Goal: Information Seeking & Learning: Learn about a topic

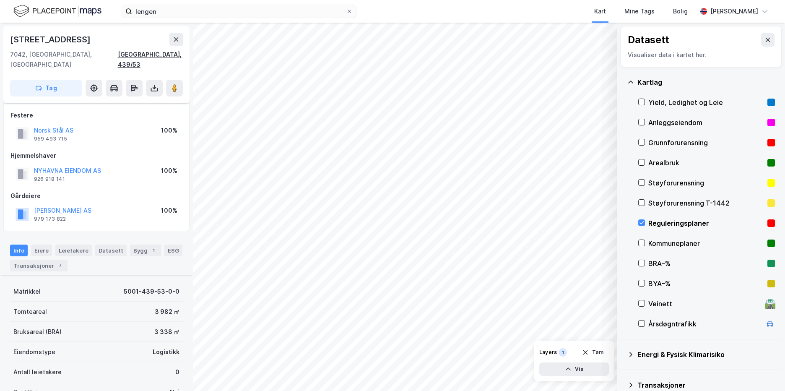
scroll to position [160, 0]
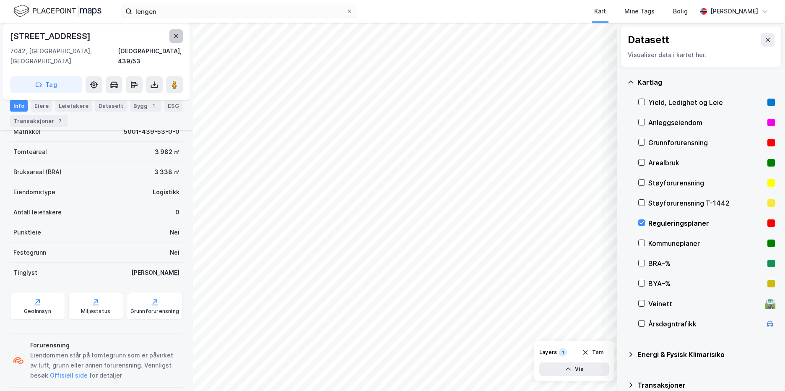
click at [173, 37] on icon at bounding box center [176, 36] width 7 height 7
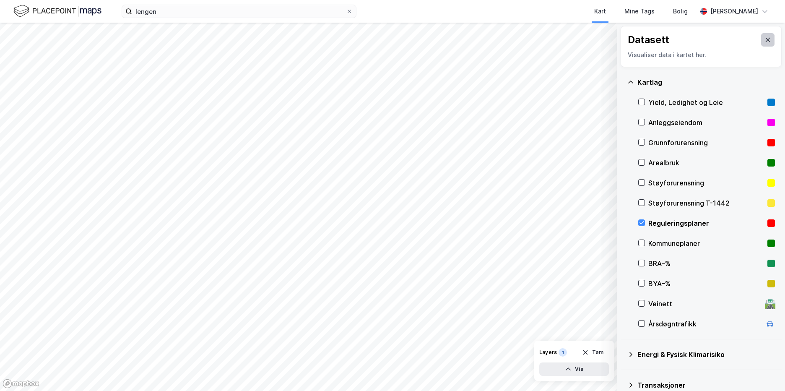
click at [768, 41] on button at bounding box center [768, 39] width 13 height 13
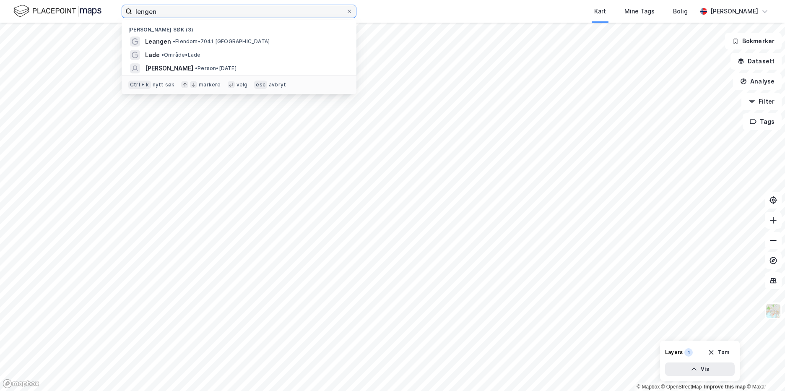
drag, startPoint x: 160, startPoint y: 11, endPoint x: 110, endPoint y: 14, distance: 50.4
click at [110, 14] on div "[PERSON_NAME] søk (3) Leangen • Eiendom • [GEOGRAPHIC_DATA] • Område • Lade [PE…" at bounding box center [392, 11] width 785 height 23
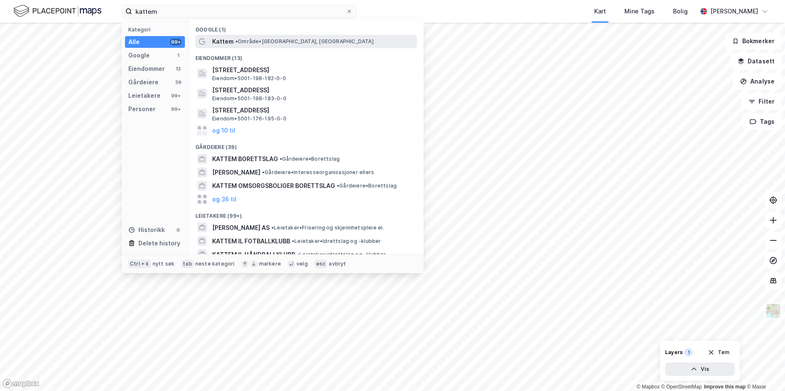
click at [233, 38] on div "Kattem • Område • [GEOGRAPHIC_DATA], [GEOGRAPHIC_DATA]" at bounding box center [313, 42] width 203 height 10
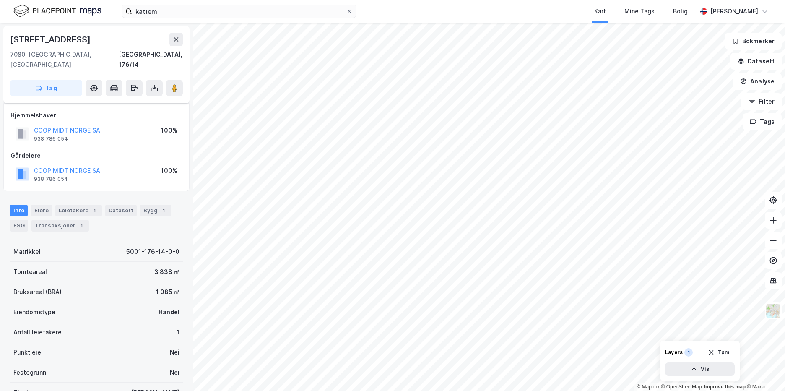
scroll to position [66, 0]
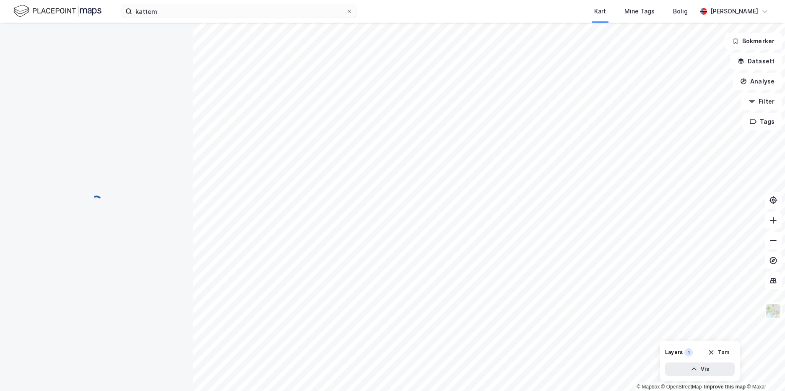
scroll to position [66, 0]
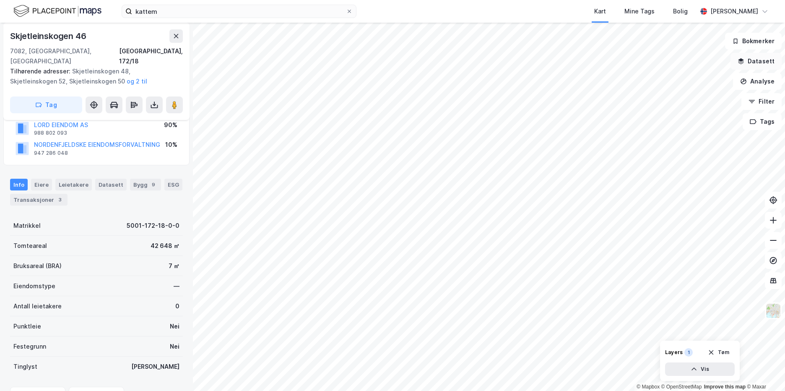
click at [751, 63] on button "Datasett" at bounding box center [756, 61] width 51 height 17
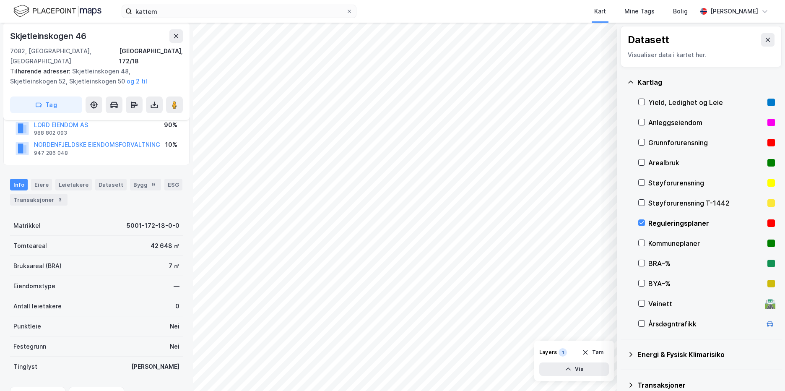
click at [684, 224] on div "Reguleringsplaner" at bounding box center [707, 223] width 116 height 10
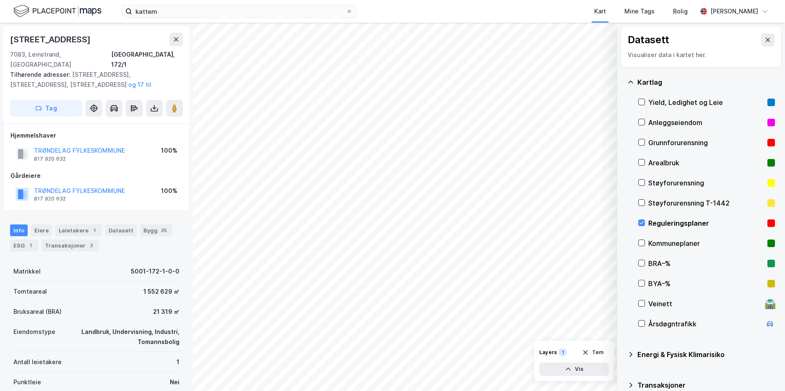
scroll to position [66, 0]
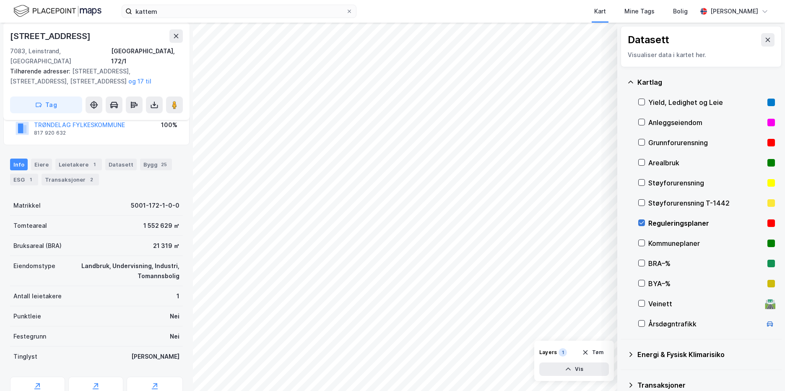
click at [641, 221] on icon at bounding box center [642, 223] width 6 height 6
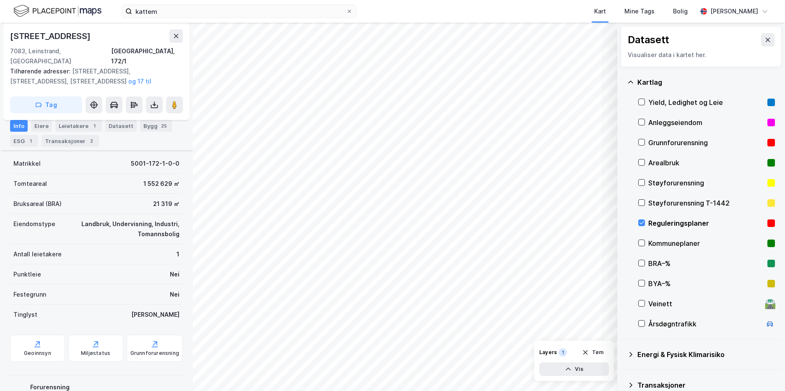
scroll to position [150, 0]
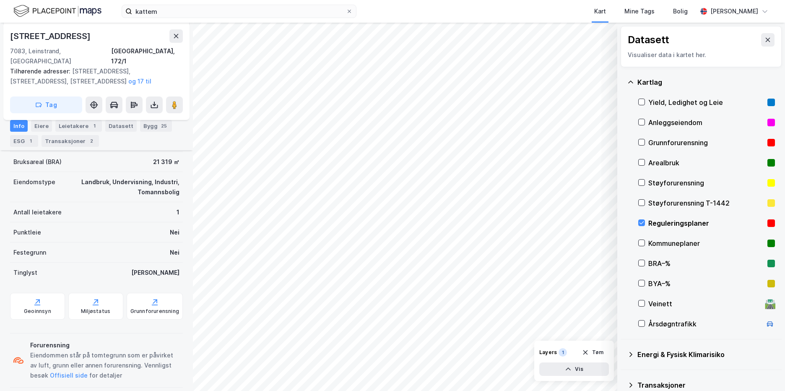
click at [2, 296] on div "[STREET_ADDRESS], 172/1 Tilhørende adresser: [STREET_ADDRESS], [STREET_ADDRESS]…" at bounding box center [96, 207] width 193 height 368
click at [22, 297] on div "Geoinnsyn" at bounding box center [37, 306] width 55 height 27
click at [642, 222] on icon at bounding box center [642, 223] width 6 height 6
click at [485, 21] on div "kattem Kart Mine Tags Bolig [PERSON_NAME] © Mapbox © OpenStreetMap Improve this…" at bounding box center [392, 195] width 785 height 391
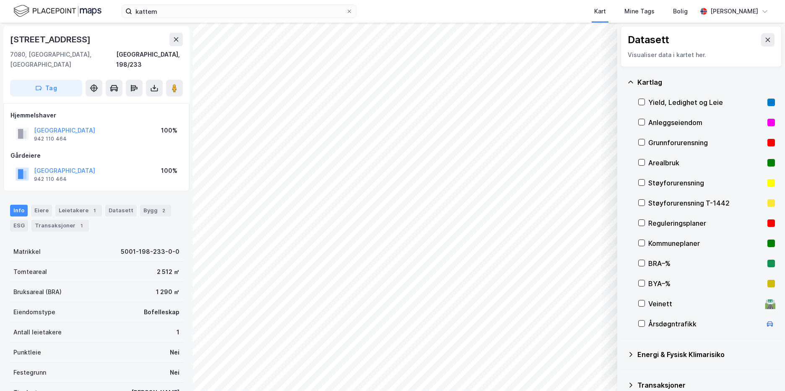
scroll to position [1, 0]
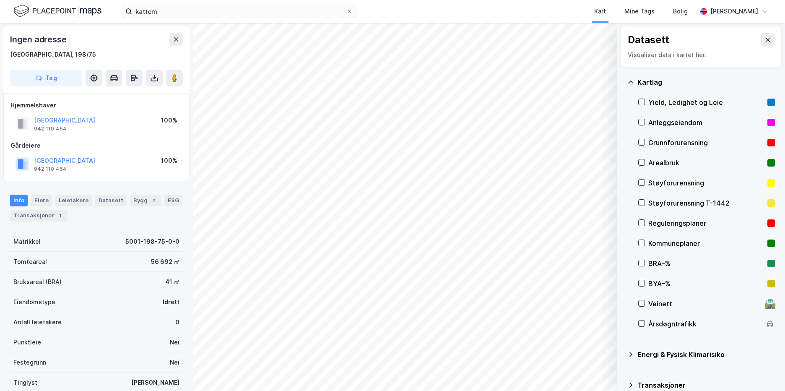
scroll to position [1, 0]
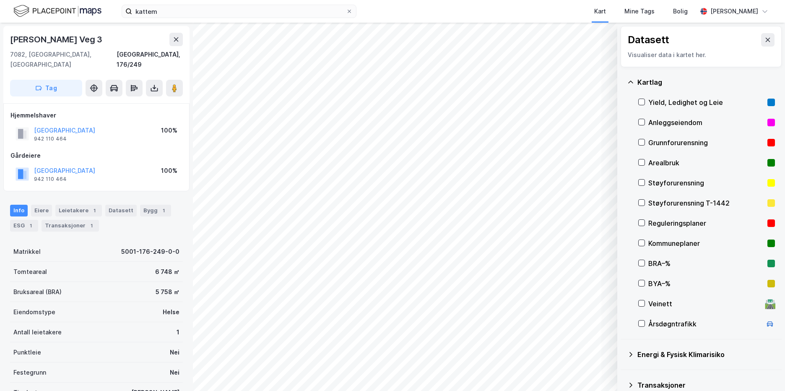
scroll to position [1, 0]
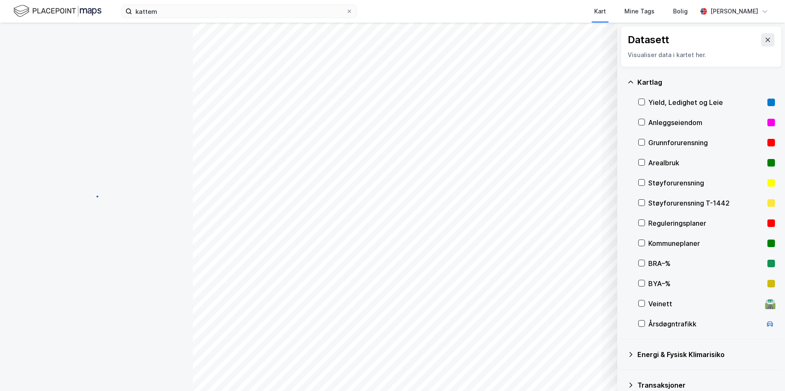
scroll to position [1, 0]
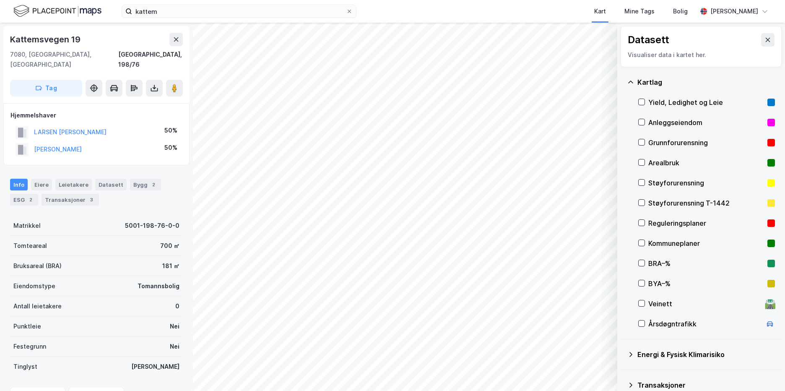
scroll to position [1, 0]
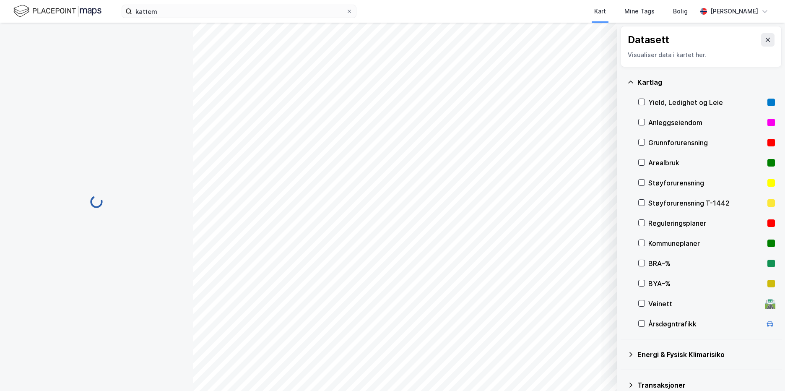
scroll to position [1, 0]
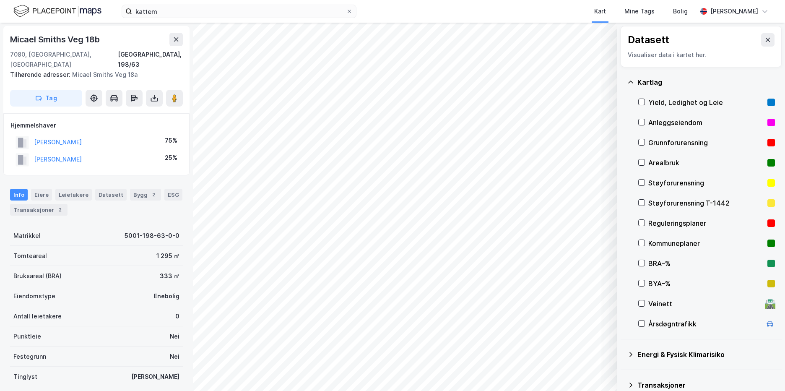
scroll to position [1, 0]
click at [175, 40] on icon at bounding box center [176, 38] width 7 height 7
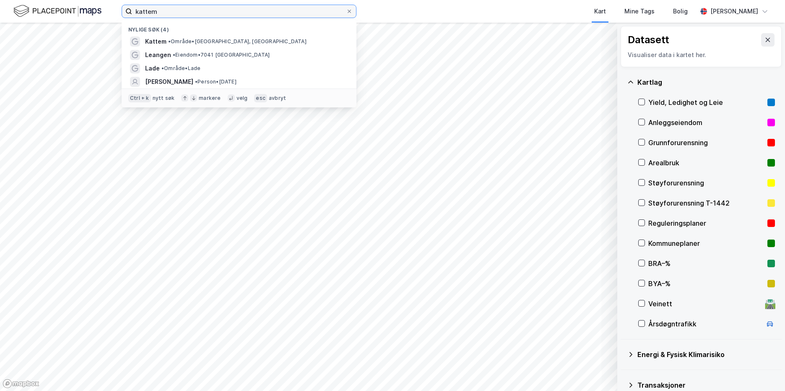
drag, startPoint x: 136, startPoint y: 12, endPoint x: 121, endPoint y: 12, distance: 14.3
click at [121, 12] on div "[PERSON_NAME] søk (4) Kattem • Område • [GEOGRAPHIC_DATA], Trondheim Leangen • …" at bounding box center [392, 11] width 785 height 23
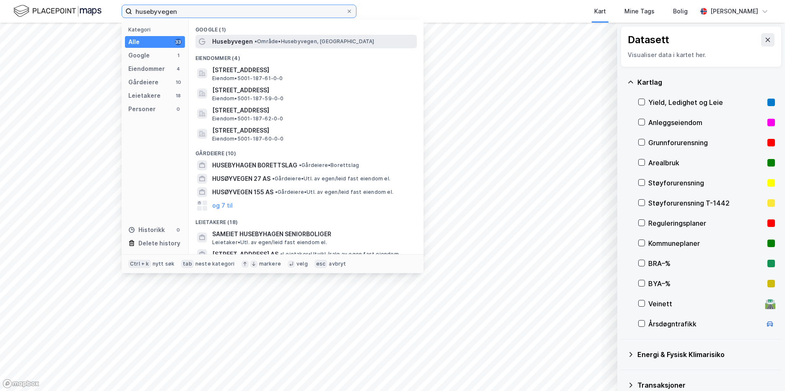
type input "husebyvegen"
click at [338, 39] on span "• Område • [GEOGRAPHIC_DATA], [GEOGRAPHIC_DATA]" at bounding box center [315, 41] width 120 height 7
